Goal: Connect with others: Connect with other users

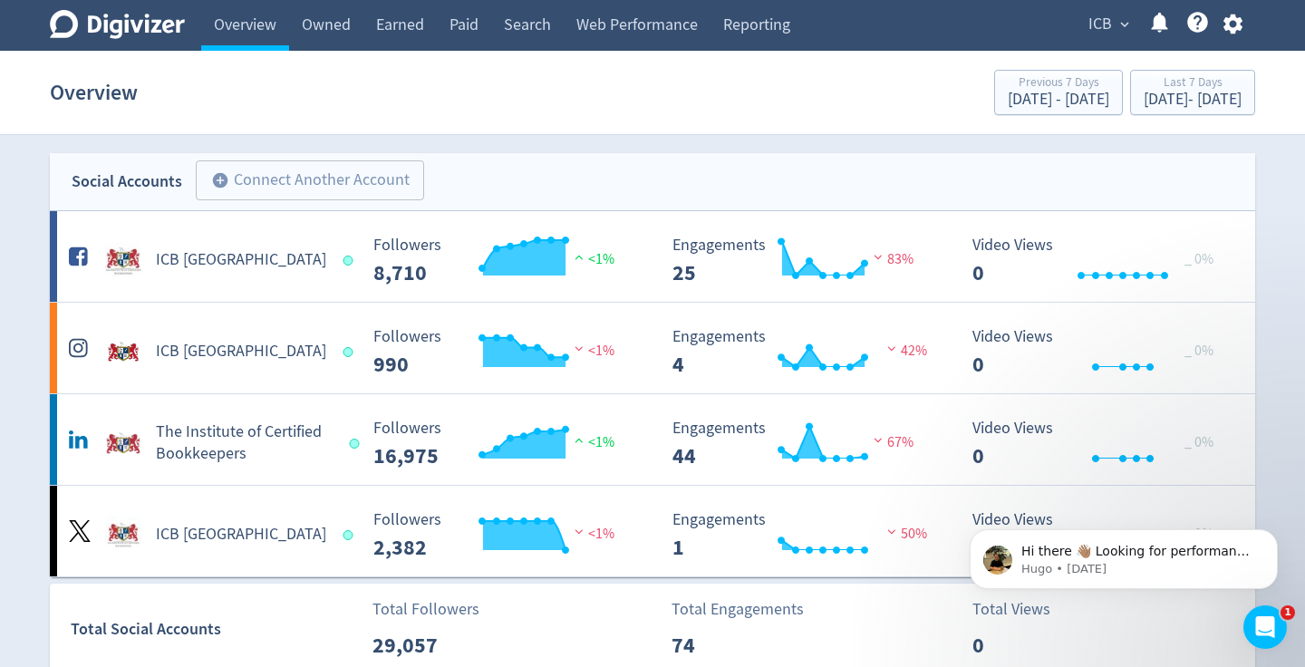
click at [1240, 18] on icon "button" at bounding box center [1233, 24] width 24 height 24
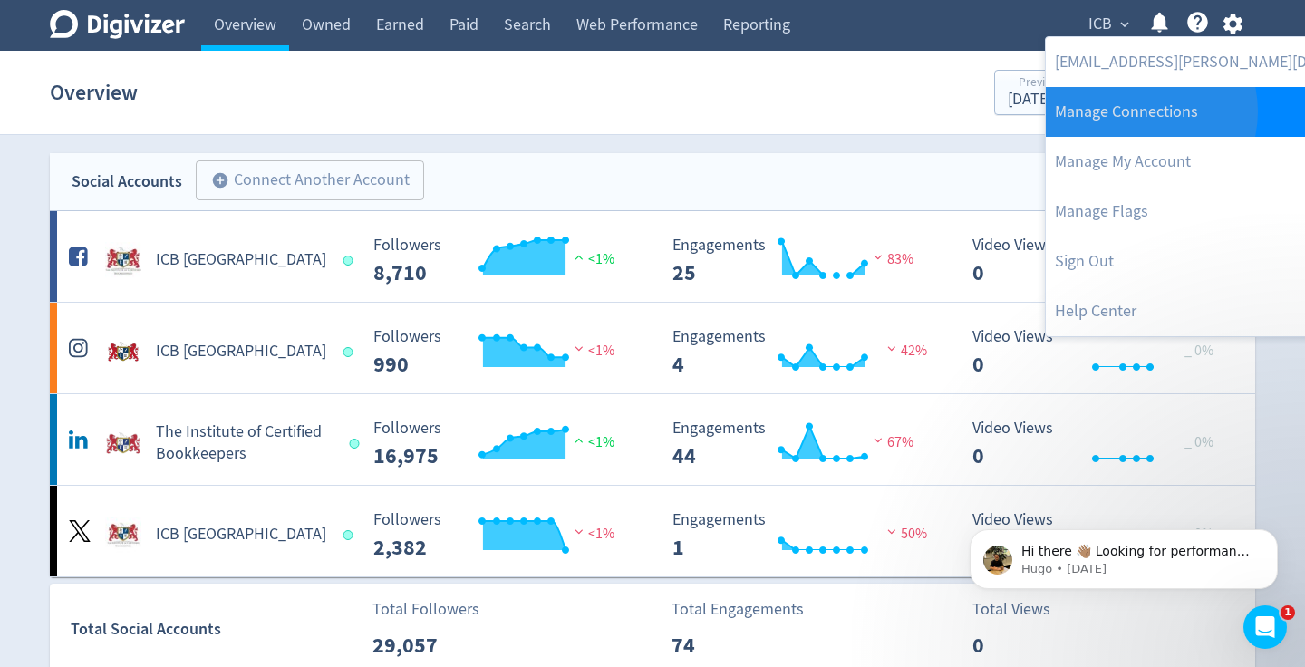
click at [1138, 111] on link "Manage Connections" at bounding box center [1231, 112] width 370 height 50
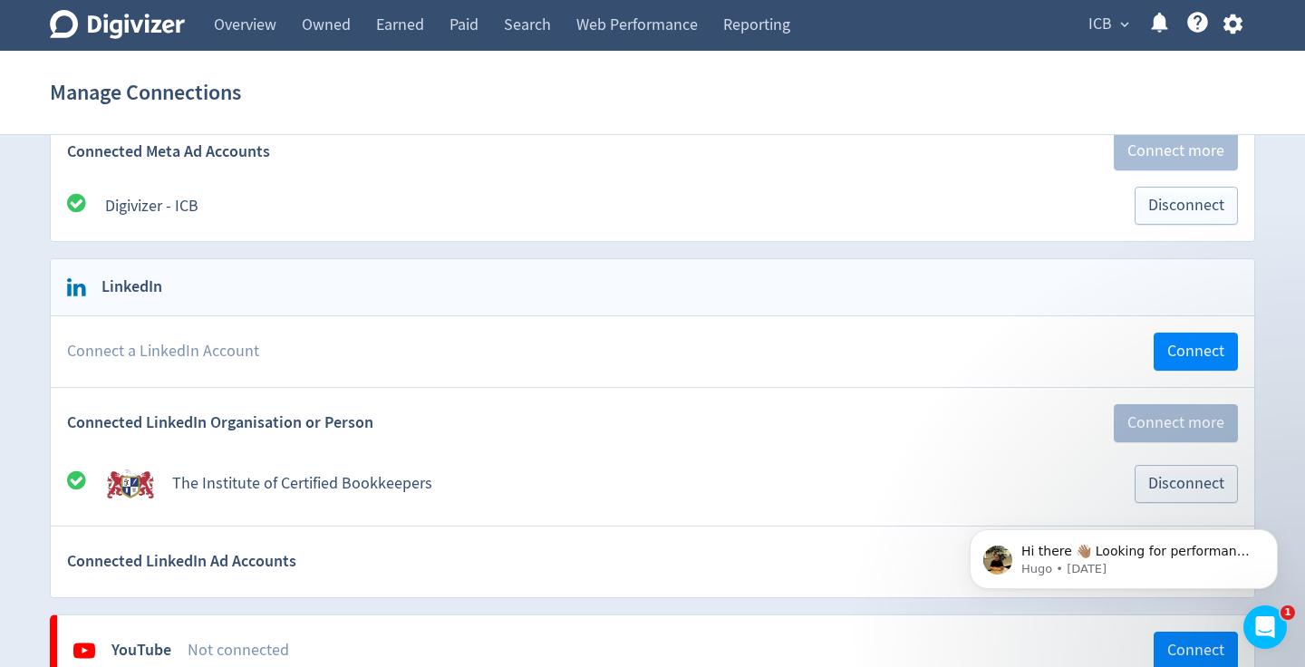
scroll to position [609, 0]
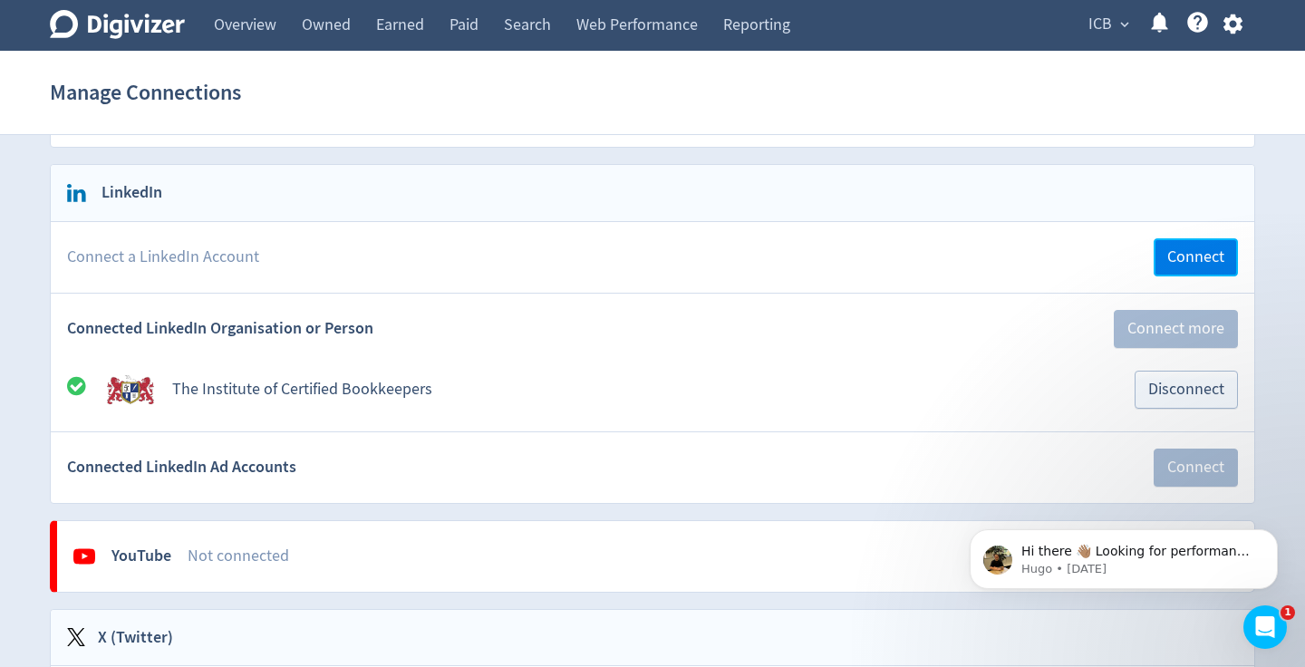
click at [1192, 249] on span "Connect" at bounding box center [1195, 257] width 57 height 16
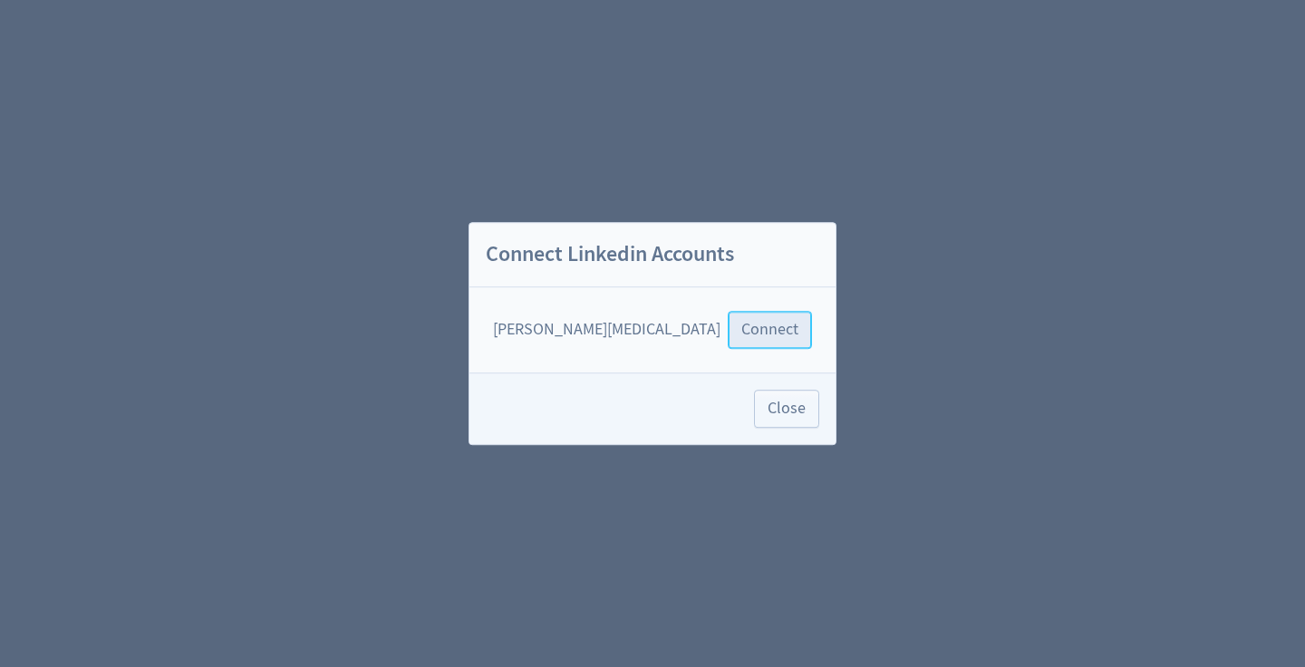
click at [728, 313] on button "Connect" at bounding box center [770, 330] width 84 height 38
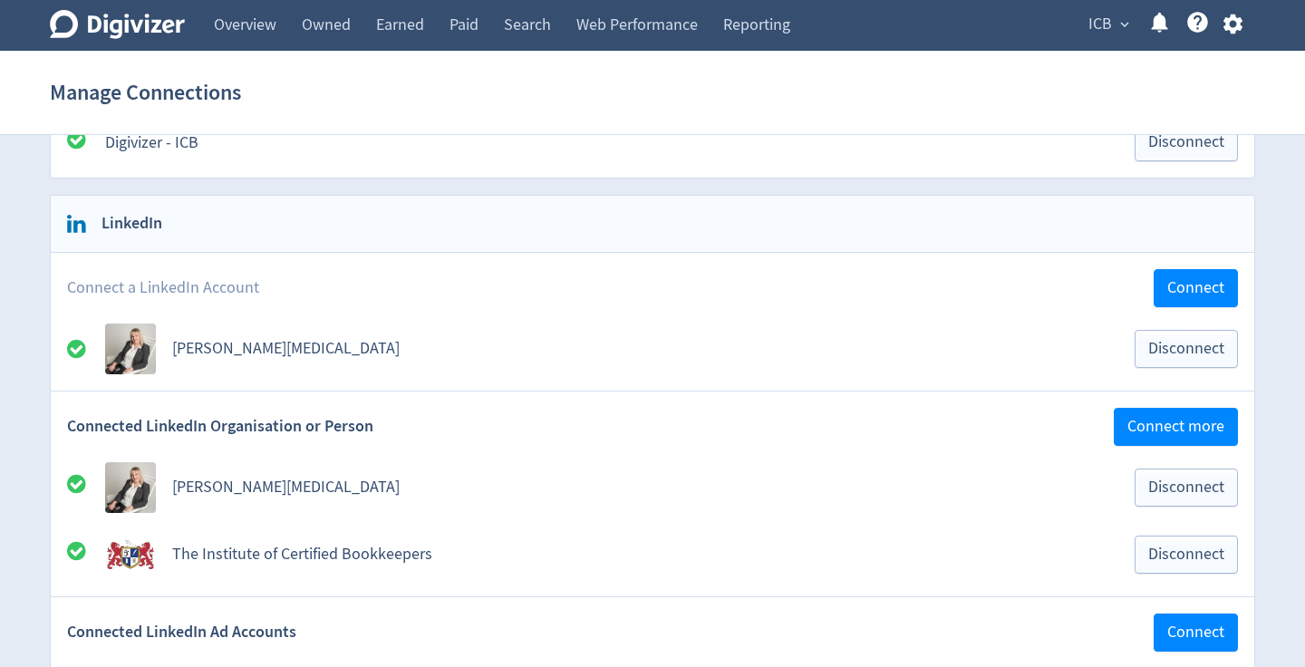
scroll to position [582, 0]
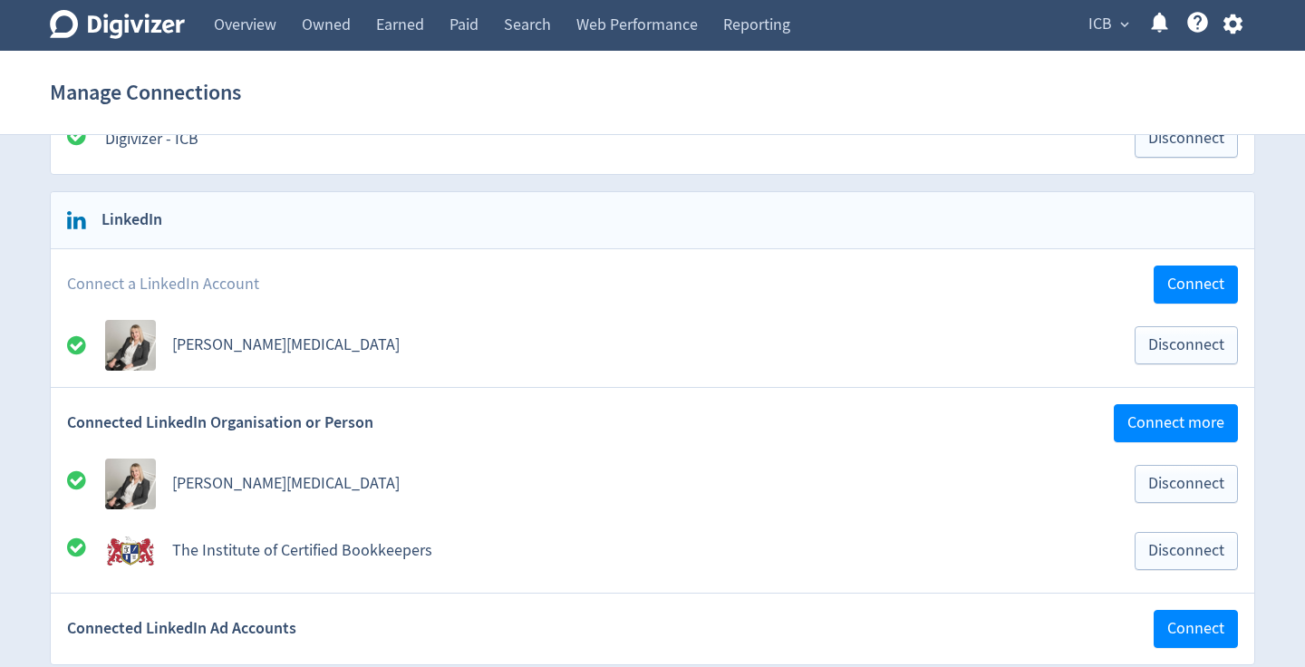
click at [125, 24] on icon at bounding box center [117, 24] width 135 height 29
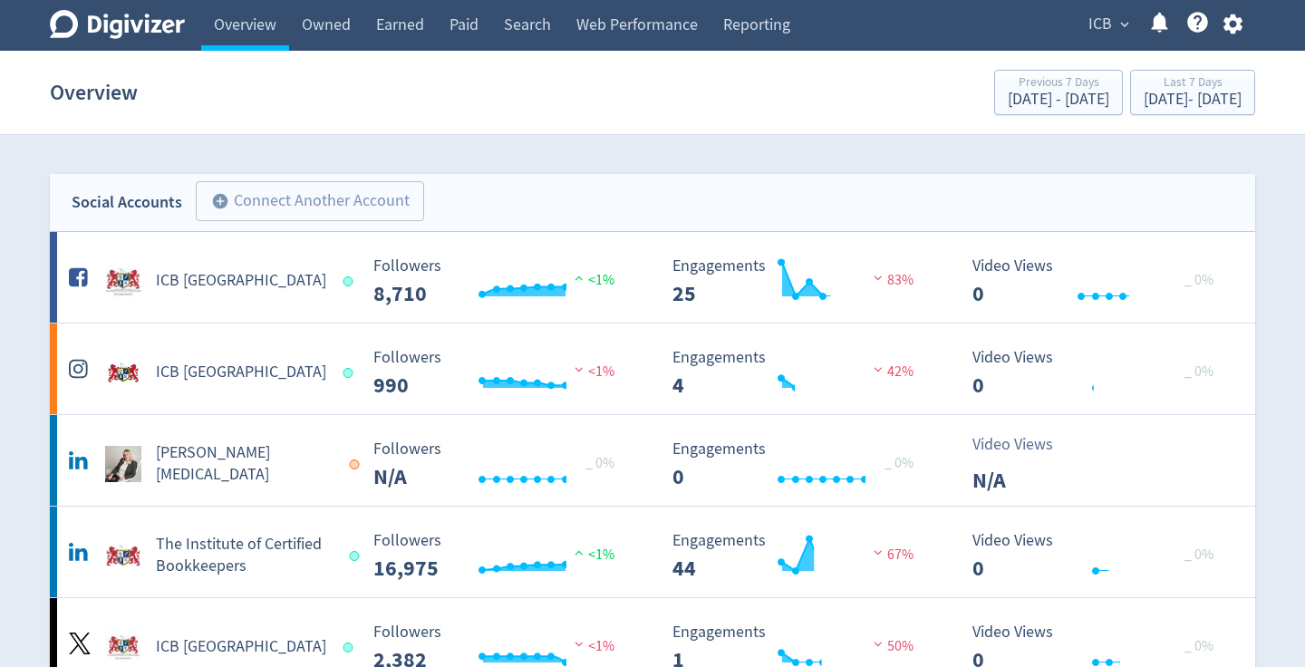
scroll to position [184, 0]
